Goal: Task Accomplishment & Management: Manage account settings

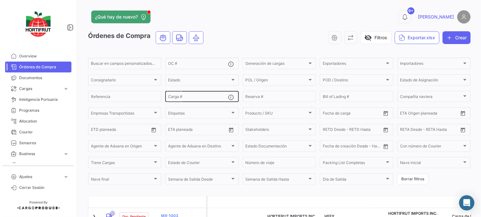
click at [203, 97] on input "Carga #" at bounding box center [198, 97] width 60 height 4
paste input "2526-T-0405"
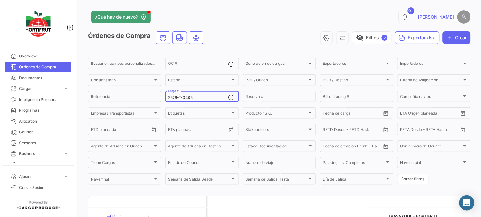
type input "2526-T-0405"
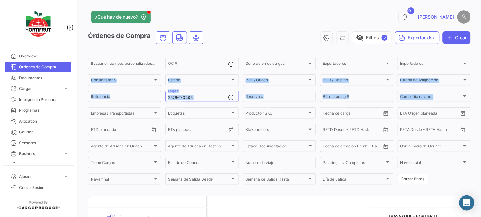
drag, startPoint x: 477, startPoint y: 60, endPoint x: 482, endPoint y: 93, distance: 33.5
click at [480, 93] on html "Overview Órdenes de Compra Documentos Cargas expand_more Cargas Aéreas Cargas M…" at bounding box center [240, 108] width 481 height 217
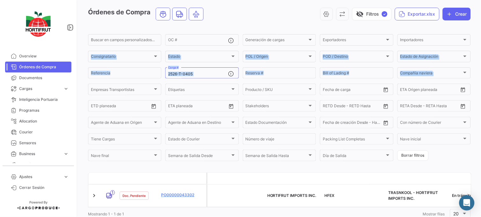
scroll to position [41, 0]
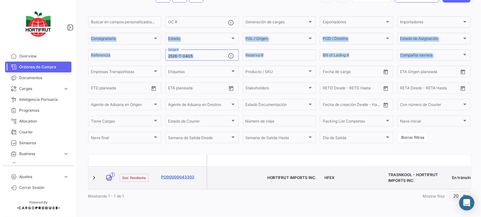
click at [187, 174] on link "PO00000043302" at bounding box center [182, 177] width 43 height 6
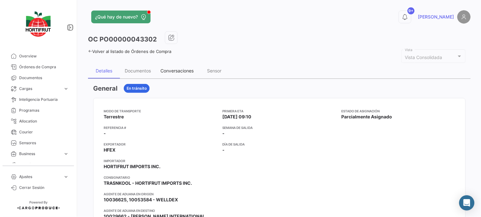
click at [182, 75] on div "Conversaciones" at bounding box center [177, 70] width 43 height 15
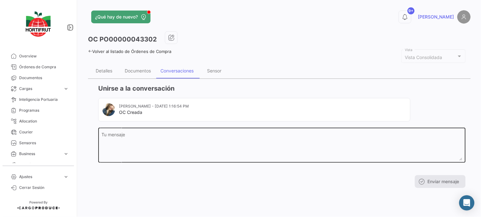
click at [220, 142] on textarea "Tu mensaje" at bounding box center [282, 146] width 360 height 28
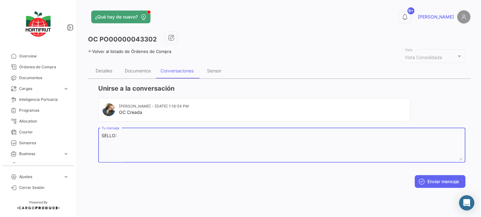
click at [190, 149] on textarea "SELLO:" at bounding box center [282, 146] width 360 height 28
paste textarea "20250842"
paste textarea "A18043"
type textarea "SELLO:20250842 | A18043 /A18045"
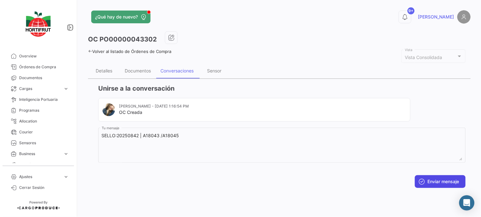
click at [433, 180] on button "Enviar mensaje" at bounding box center [440, 181] width 51 height 13
click at [142, 71] on div "Documentos" at bounding box center [138, 70] width 26 height 5
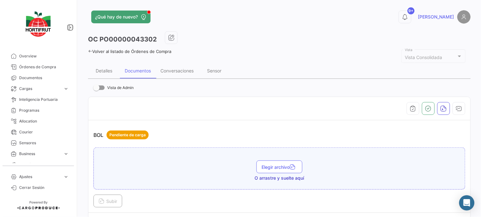
drag, startPoint x: 476, startPoint y: 14, endPoint x: 477, endPoint y: 28, distance: 14.1
click at [477, 28] on div "¿Qué hay de nuevo? 9+ [PERSON_NAME] PO00000043302 Volver al listado de Órdenes …" at bounding box center [279, 108] width 403 height 217
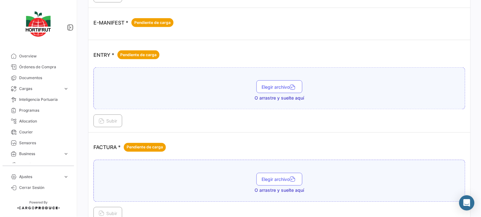
scroll to position [715, 0]
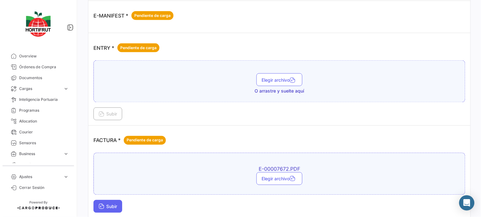
click at [110, 208] on button "Subir" at bounding box center [107, 206] width 29 height 13
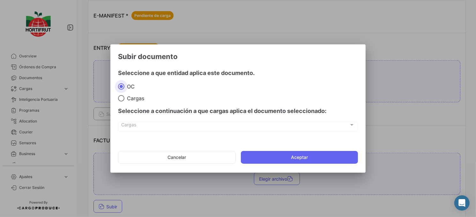
click at [122, 99] on span at bounding box center [121, 98] width 6 height 6
click at [122, 99] on input "Cargas" at bounding box center [121, 98] width 6 height 6
radio input "true"
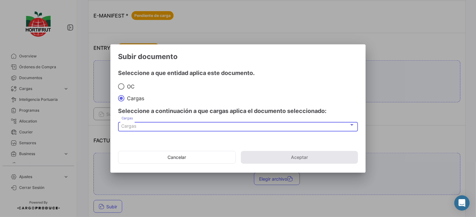
click at [148, 124] on div "Cargas" at bounding box center [234, 125] width 227 height 5
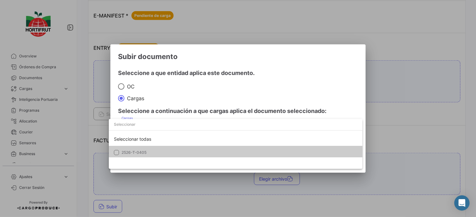
click at [162, 155] on span "2526-T-0405" at bounding box center [165, 152] width 89 height 6
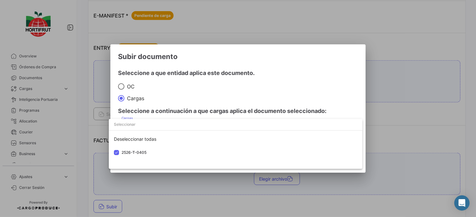
click at [222, 104] on div at bounding box center [238, 108] width 476 height 217
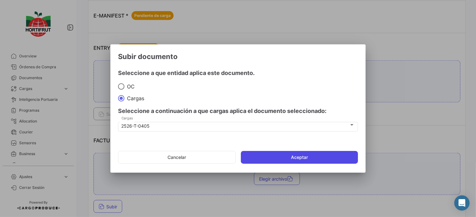
click at [280, 155] on button "Aceptar" at bounding box center [299, 157] width 117 height 13
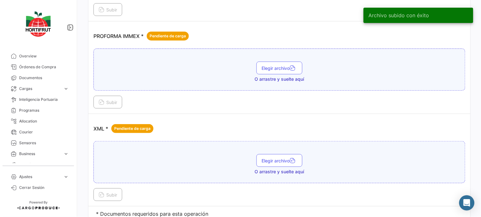
scroll to position [1122, 0]
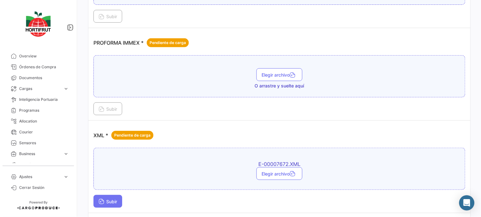
click at [114, 196] on button "Subir" at bounding box center [107, 201] width 29 height 13
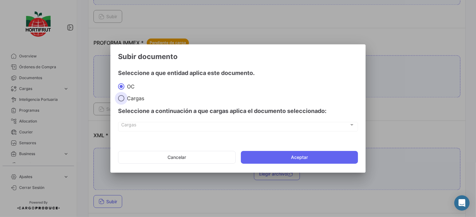
click at [125, 100] on span "Cargas" at bounding box center [134, 98] width 20 height 6
click at [124, 100] on input "Cargas" at bounding box center [121, 98] width 6 height 6
radio input "true"
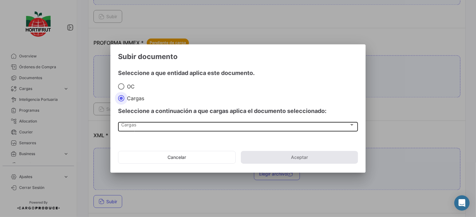
click at [154, 126] on div "Cargas" at bounding box center [234, 125] width 227 height 5
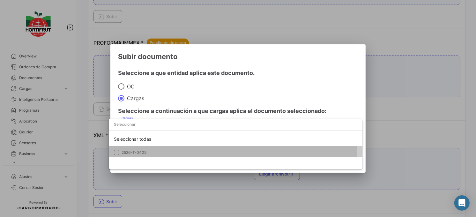
click at [175, 154] on span "2526-T-0405" at bounding box center [165, 152] width 89 height 6
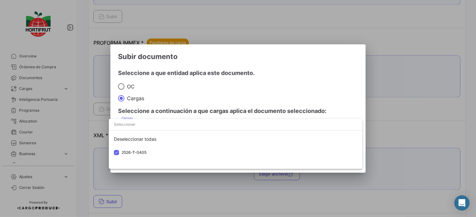
click at [233, 107] on div at bounding box center [238, 108] width 476 height 217
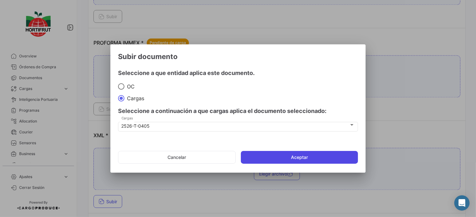
click at [313, 153] on button "Aceptar" at bounding box center [299, 157] width 117 height 13
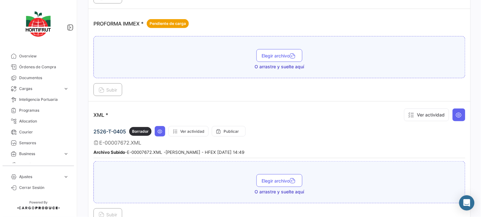
scroll to position [1144, 0]
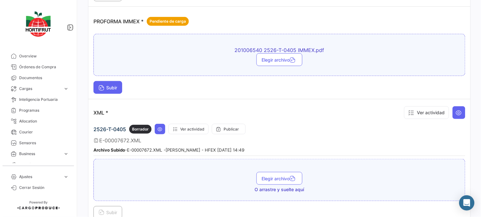
click at [114, 88] on span "Subir" at bounding box center [107, 87] width 18 height 5
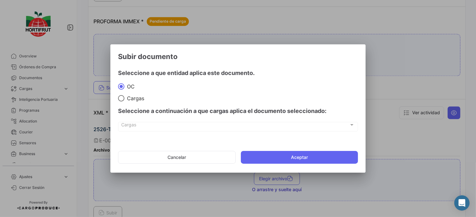
click at [132, 103] on div "Seleccione a continuación a que cargas aplica el documento seleccionado:" at bounding box center [238, 110] width 240 height 19
click at [129, 98] on span "Cargas" at bounding box center [134, 98] width 20 height 6
click at [124, 98] on input "Cargas" at bounding box center [121, 98] width 6 height 6
radio input "true"
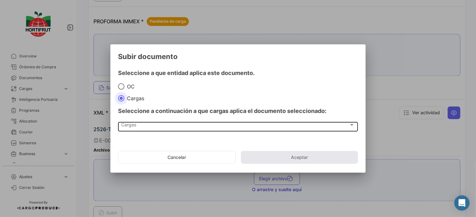
click at [168, 128] on div "Cargas" at bounding box center [234, 125] width 227 height 5
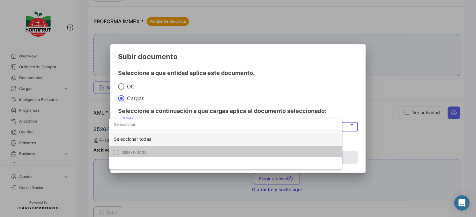
click at [182, 144] on div "Seleccionar todas" at bounding box center [225, 138] width 233 height 13
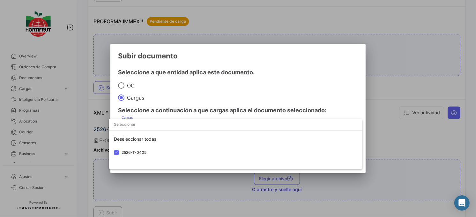
click at [236, 99] on div at bounding box center [238, 108] width 476 height 217
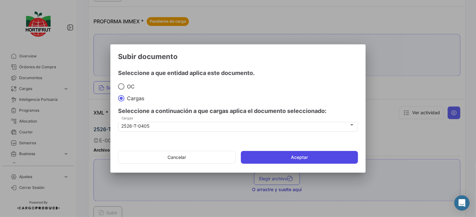
click at [302, 157] on button "Aceptar" at bounding box center [299, 157] width 117 height 13
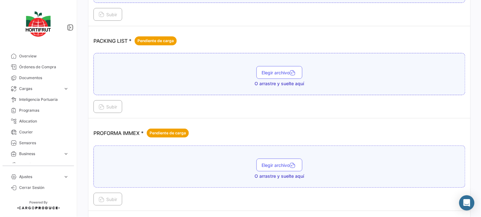
scroll to position [1013, 0]
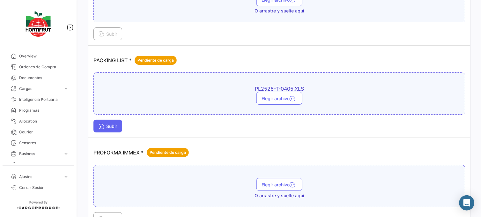
click at [109, 127] on span "Subir" at bounding box center [107, 125] width 18 height 5
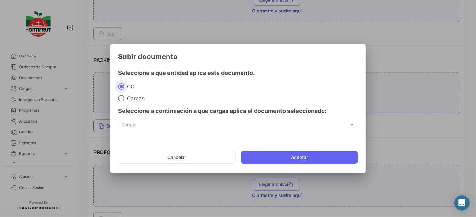
click at [120, 95] on span at bounding box center [121, 98] width 6 height 6
click at [120, 95] on input "Cargas" at bounding box center [121, 98] width 6 height 6
radio input "true"
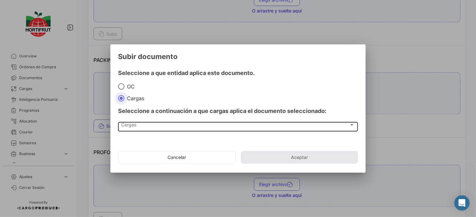
click at [149, 129] on div "Cargas Cargas" at bounding box center [237, 125] width 233 height 11
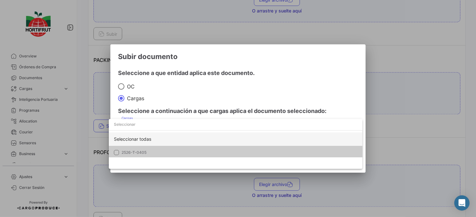
click at [165, 145] on div "Seleccionar todas" at bounding box center [235, 138] width 253 height 13
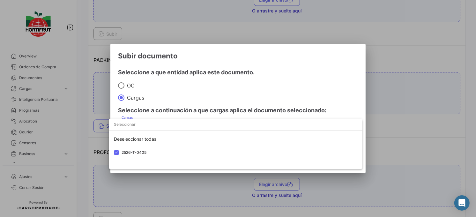
click at [237, 83] on div at bounding box center [238, 108] width 476 height 217
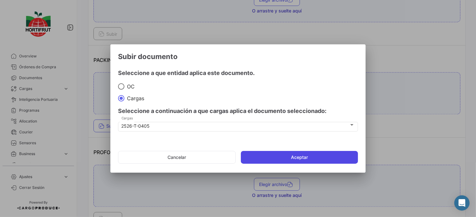
click at [318, 163] on button "Aceptar" at bounding box center [299, 157] width 117 height 13
